Goal: Task Accomplishment & Management: Use online tool/utility

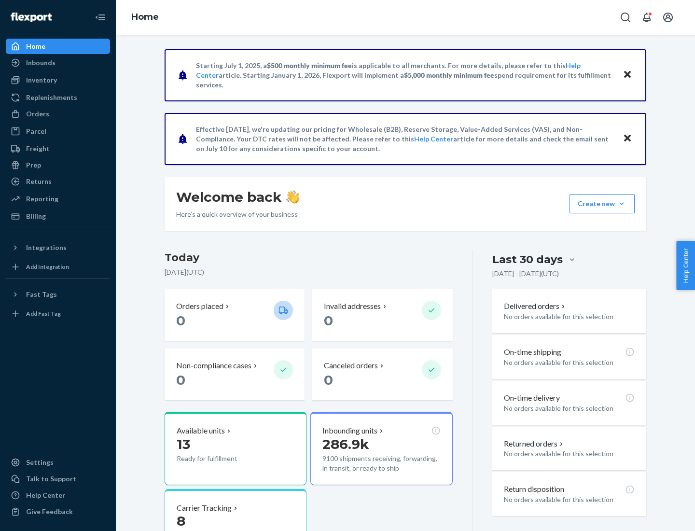
click at [50, 98] on div "Replenishments" at bounding box center [51, 98] width 51 height 10
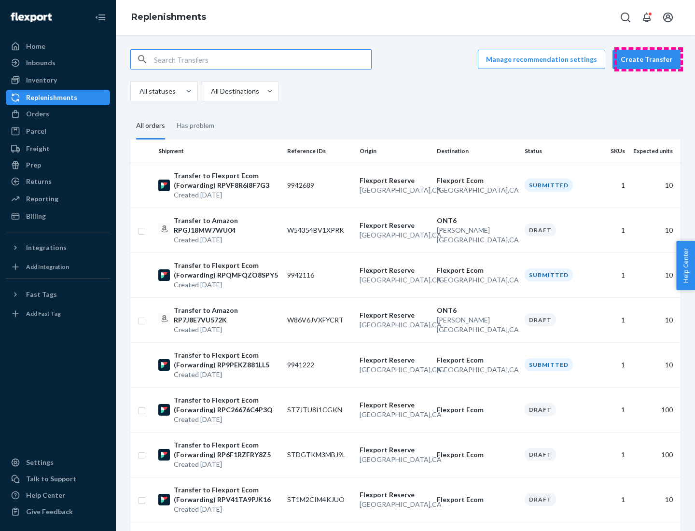
click at [649, 59] on button "Create Transfer" at bounding box center [647, 59] width 68 height 19
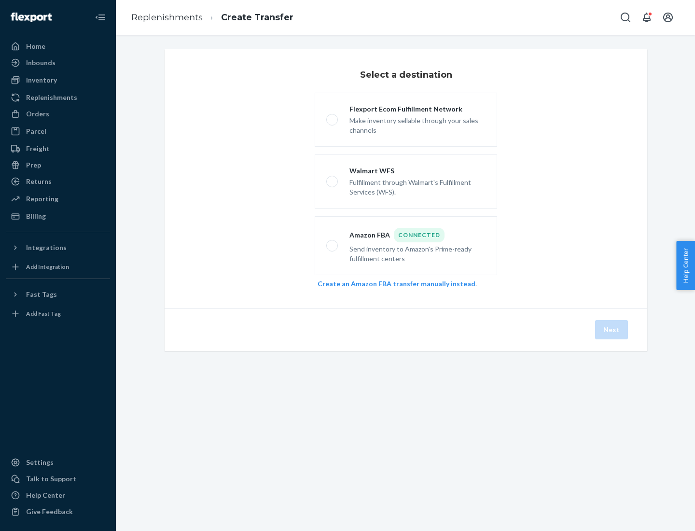
click at [418, 109] on div "Flexport Ecom Fulfillment Network" at bounding box center [418, 109] width 136 height 10
click at [333, 117] on input "Flexport Ecom Fulfillment Network Make inventory sellable through your sales ch…" at bounding box center [329, 120] width 6 height 6
radio input "true"
click at [612, 330] on button "Next" at bounding box center [612, 329] width 33 height 19
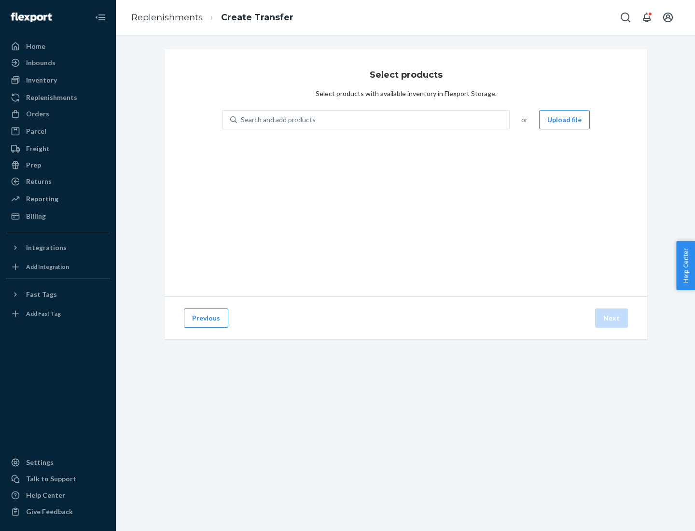
click at [566, 120] on button "Upload file" at bounding box center [564, 119] width 51 height 19
